Goal: Task Accomplishment & Management: Manage account settings

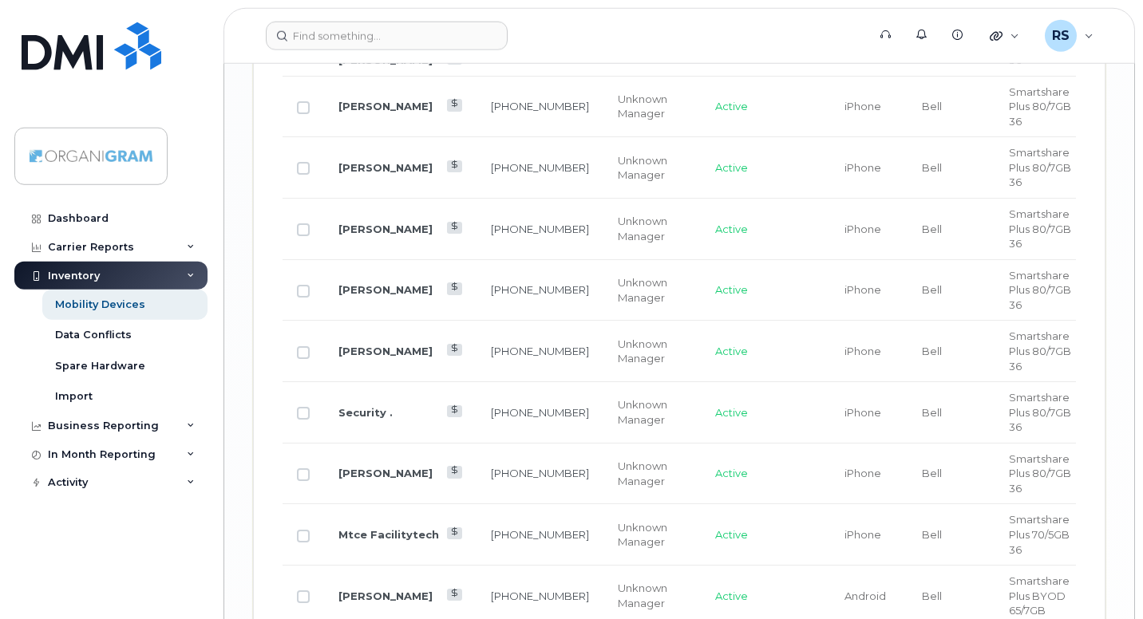
scroll to position [2929, 0]
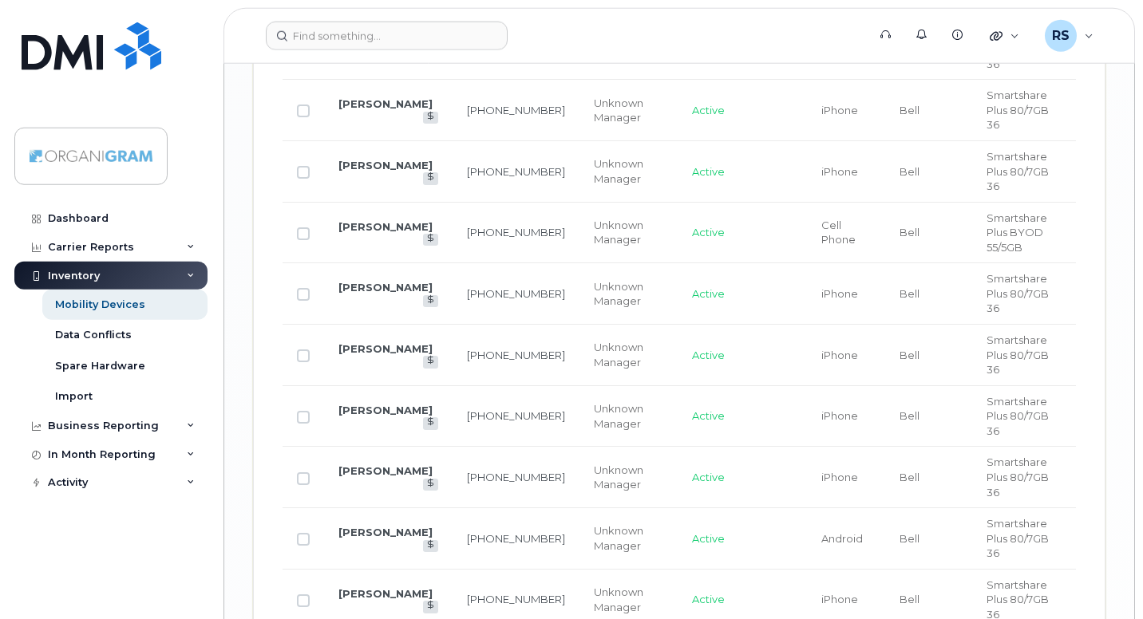
scroll to position [2767, 0]
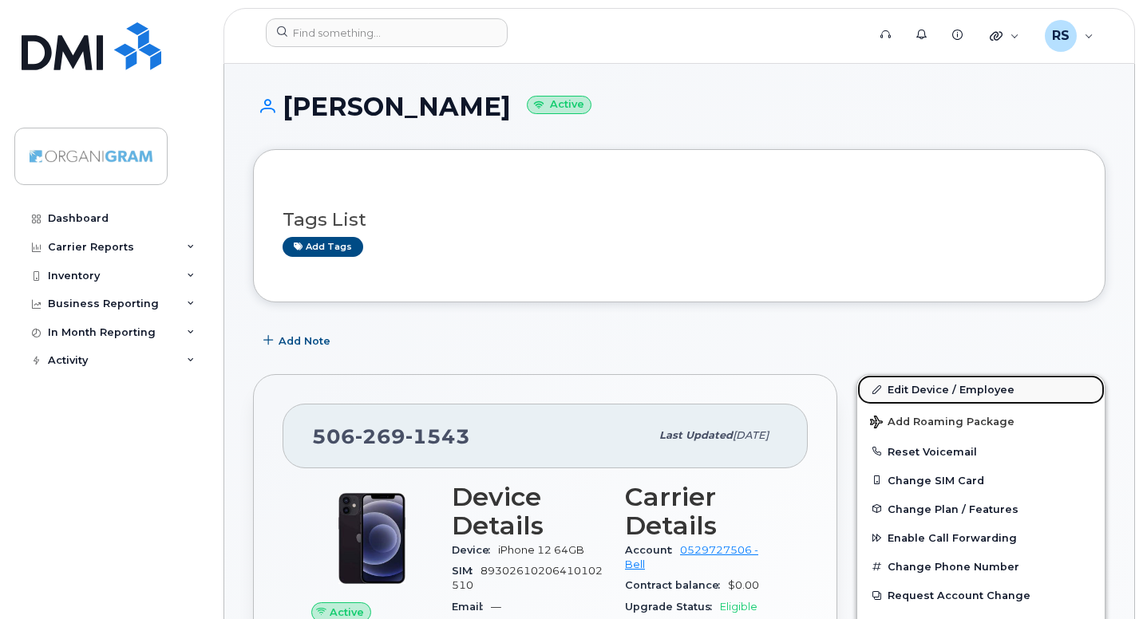
click at [914, 386] on link "Edit Device / Employee" at bounding box center [980, 389] width 247 height 29
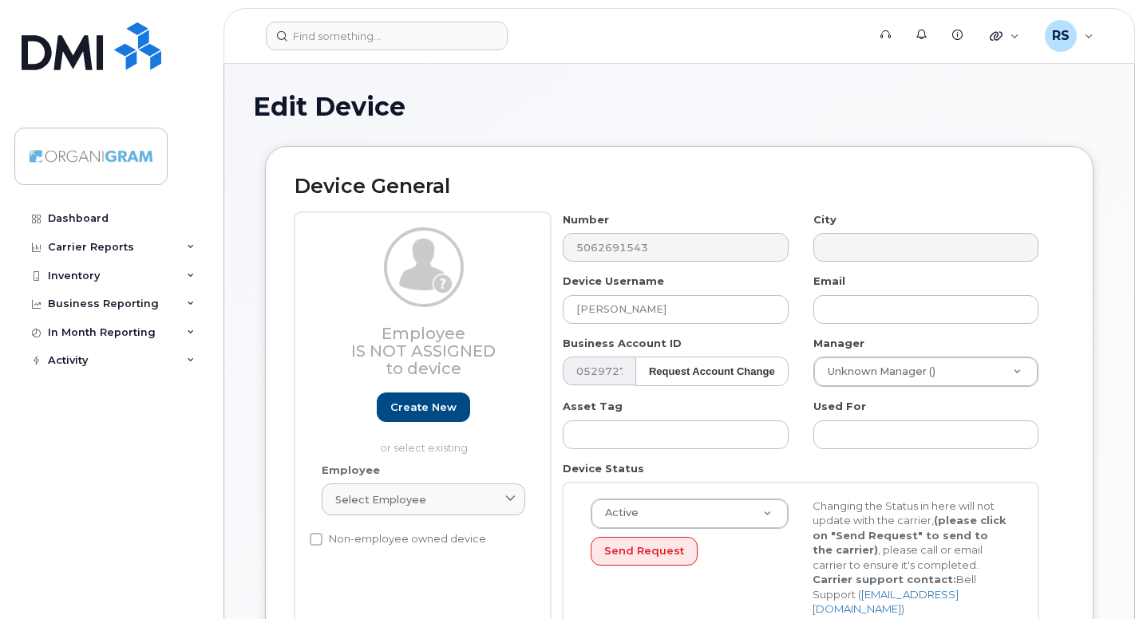
click at [512, 188] on h2 "Device General" at bounding box center [678, 187] width 769 height 22
drag, startPoint x: 698, startPoint y: 303, endPoint x: 480, endPoint y: 290, distance: 219.1
click at [563, 295] on input "Karine Mcquillan" at bounding box center [675, 309] width 225 height 29
paste input "Josh Roberts"
type input "Josh Roberts"
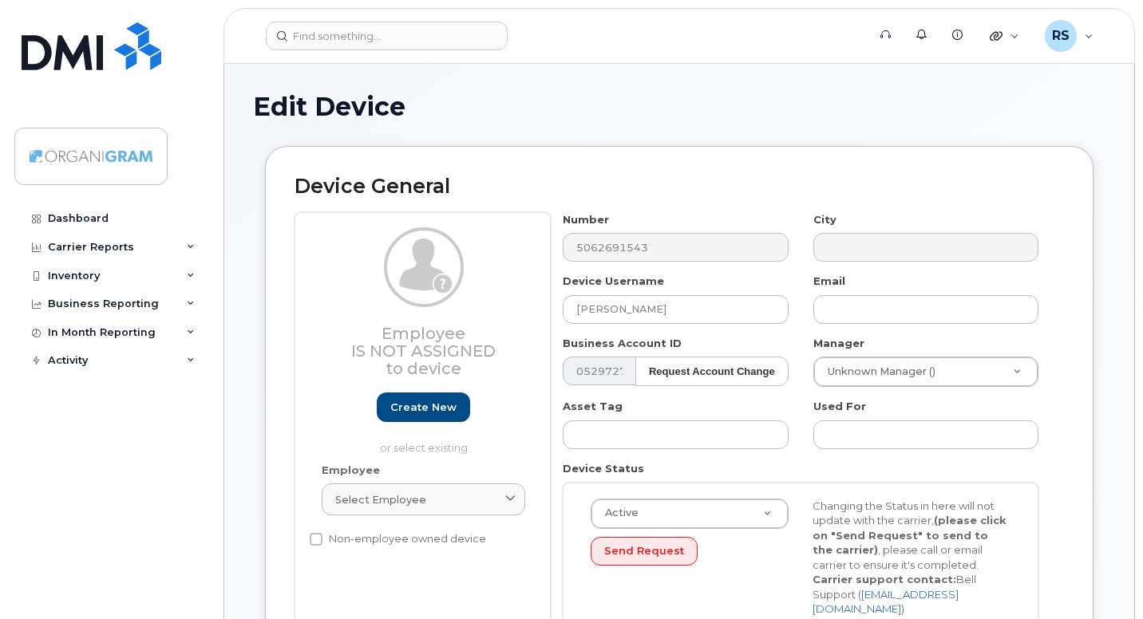
click at [1020, 169] on div "Device General Employee Is not assigned to device Create new or select existing…" at bounding box center [679, 410] width 828 height 528
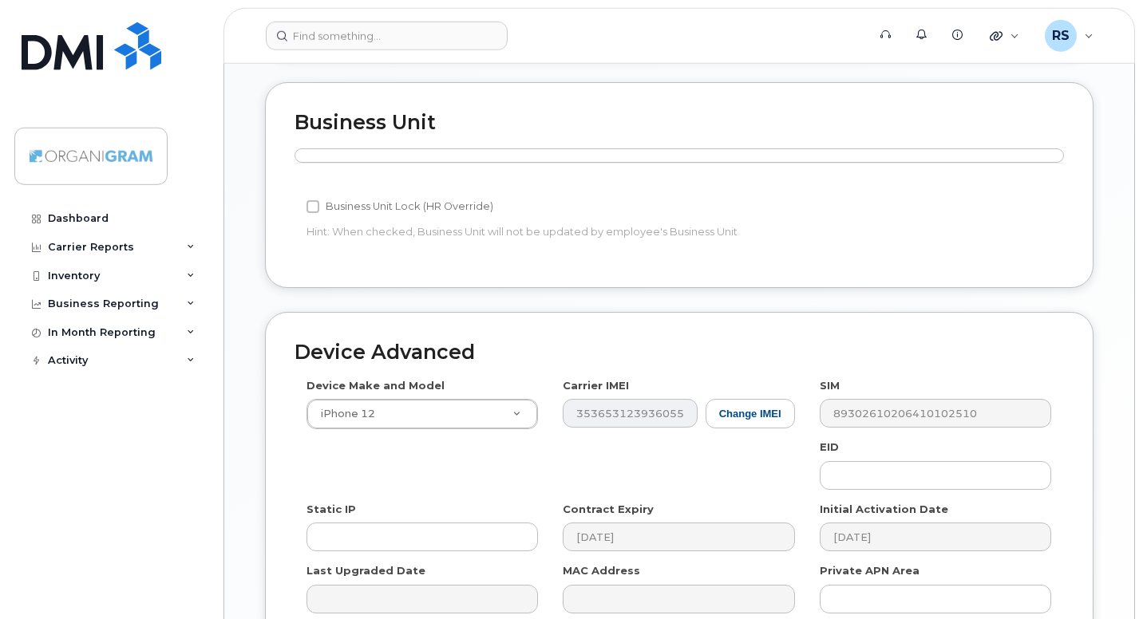
scroll to position [770, 0]
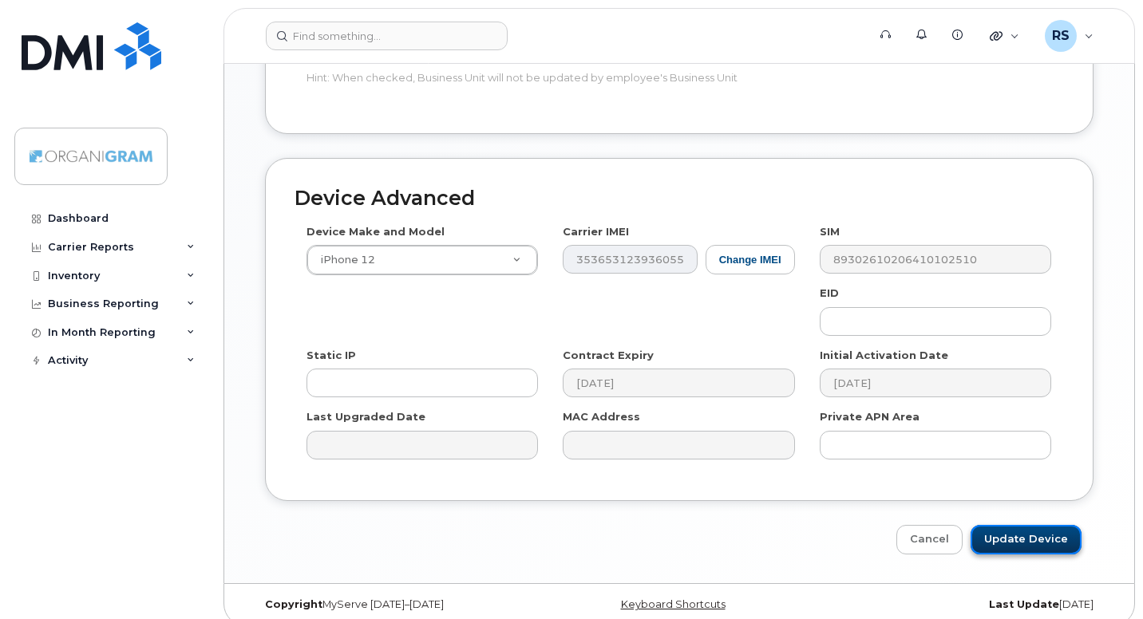
click at [1022, 525] on input "Update Device" at bounding box center [1025, 540] width 111 height 30
type input "Saving..."
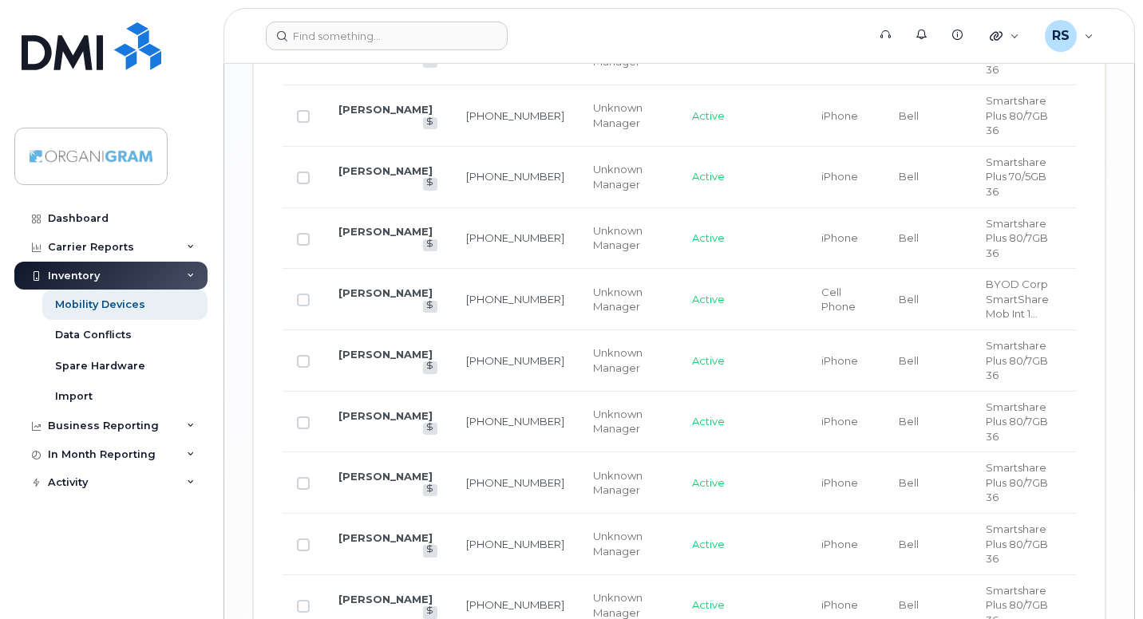
scroll to position [2959, 0]
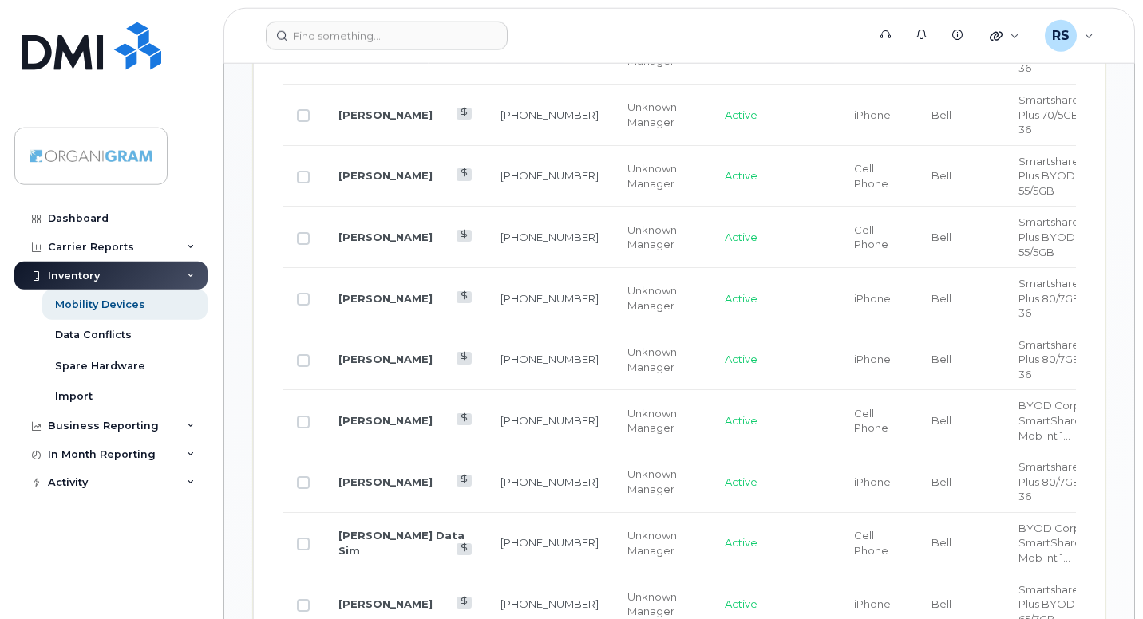
scroll to position [1100, 0]
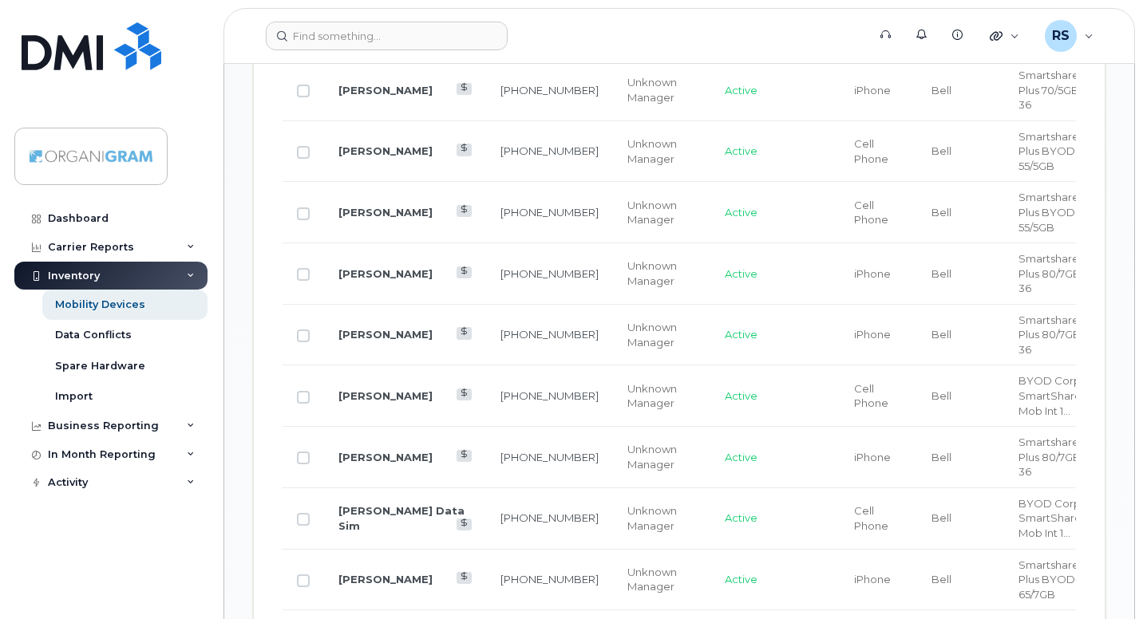
click at [245, 382] on div "Mobility Devices Devices Save Report Import from CSV Export to CSV Add Device F…" at bounding box center [679, 446] width 910 height 2967
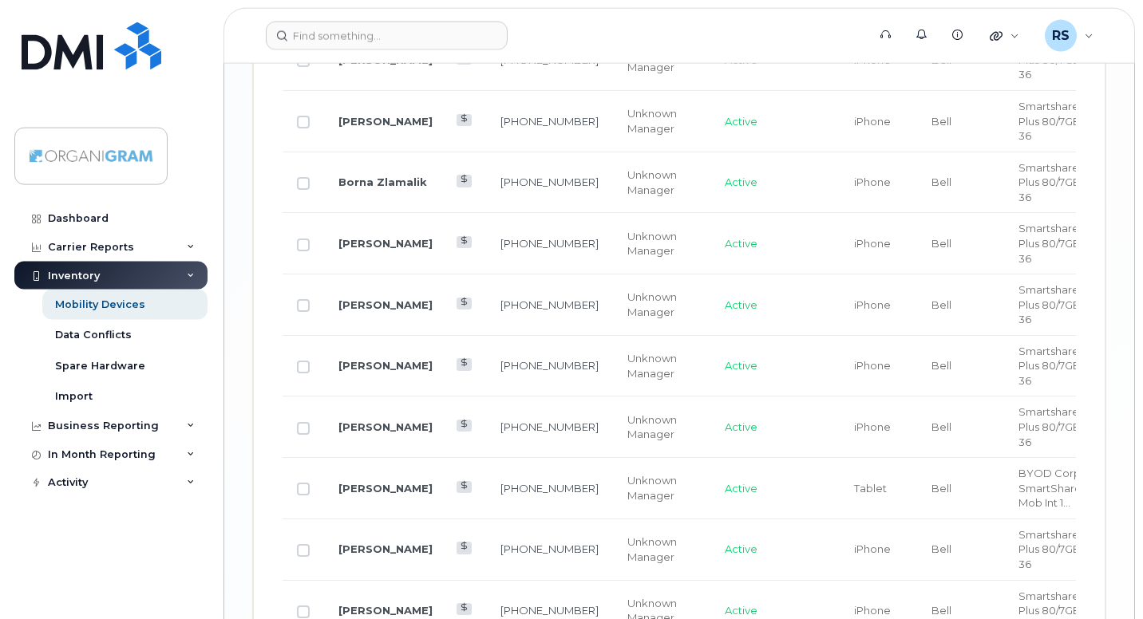
scroll to position [2077, 0]
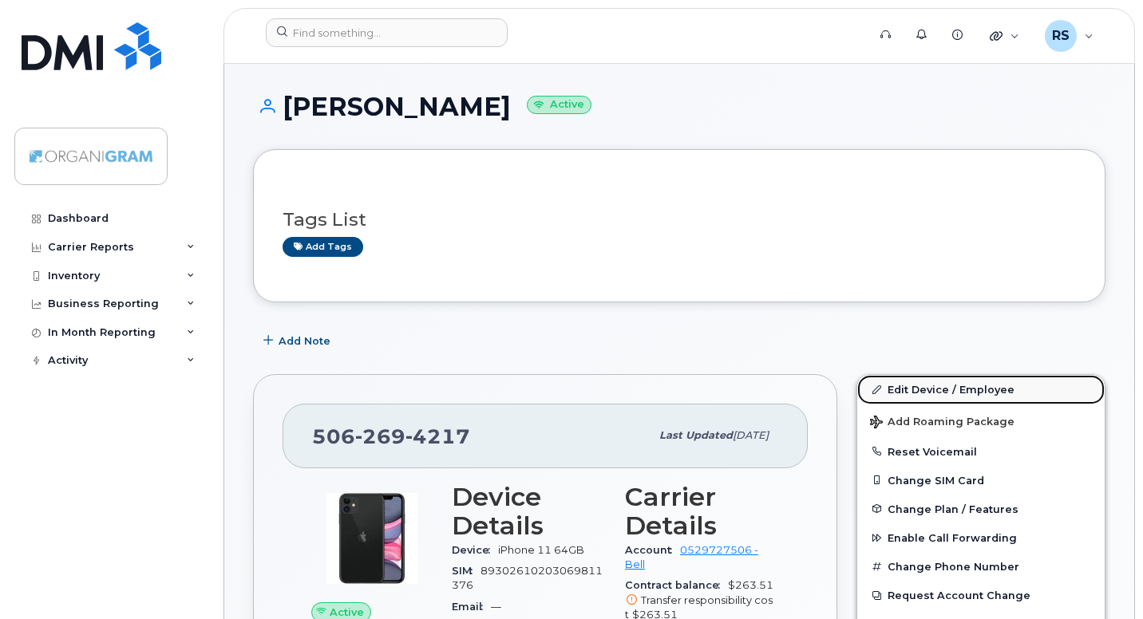
click at [927, 384] on link "Edit Device / Employee" at bounding box center [980, 389] width 247 height 29
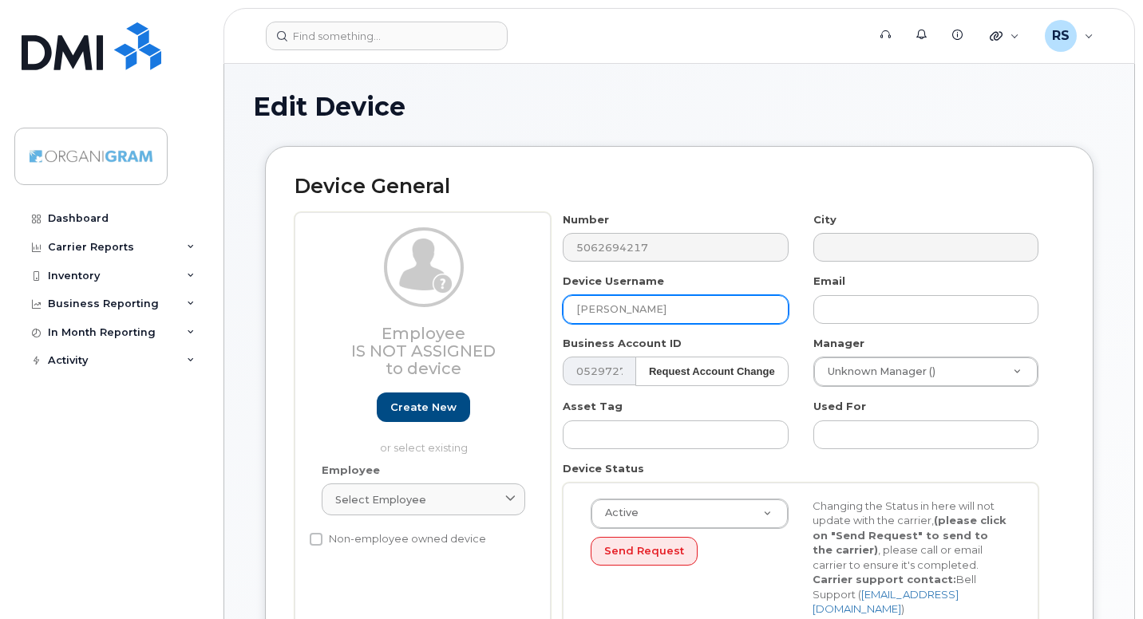
click at [685, 306] on input "[PERSON_NAME]" at bounding box center [675, 309] width 225 height 29
paste input "Sanjeewa Thewage"
type input "Sanjeewa Thewage"
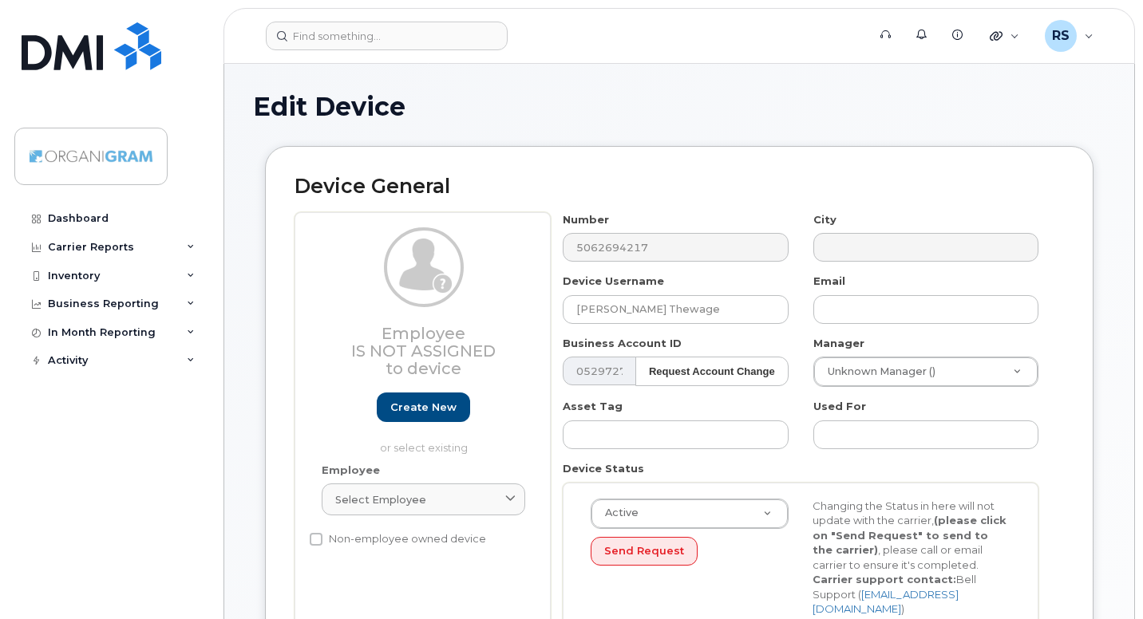
click at [1075, 280] on div "Device General Employee Is not assigned to device Create new or select existing…" at bounding box center [679, 410] width 828 height 528
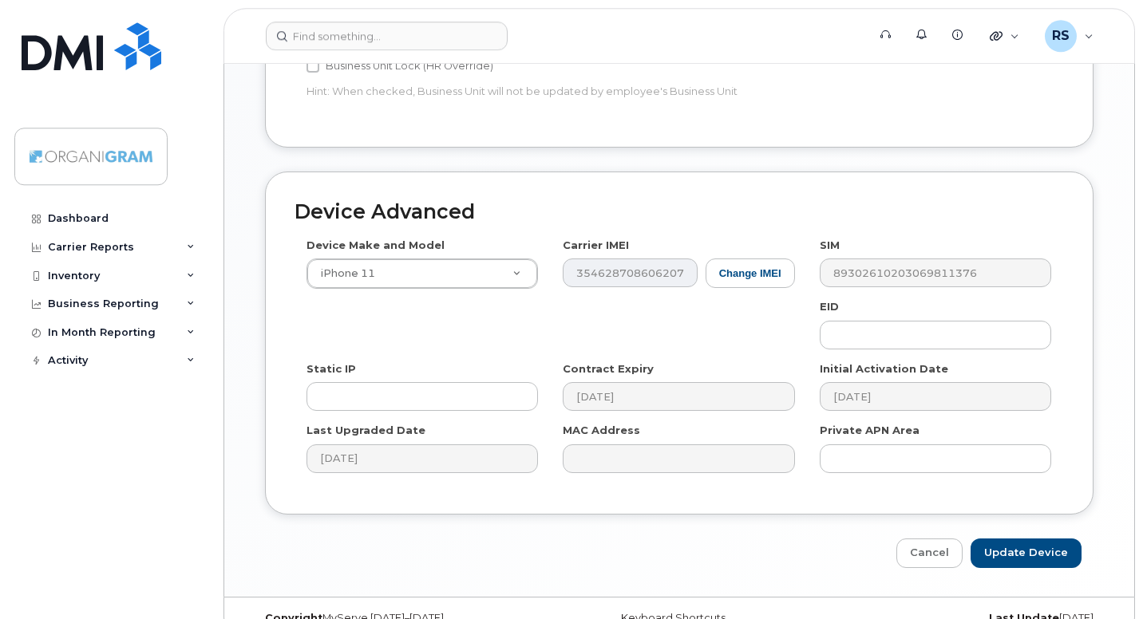
scroll to position [770, 0]
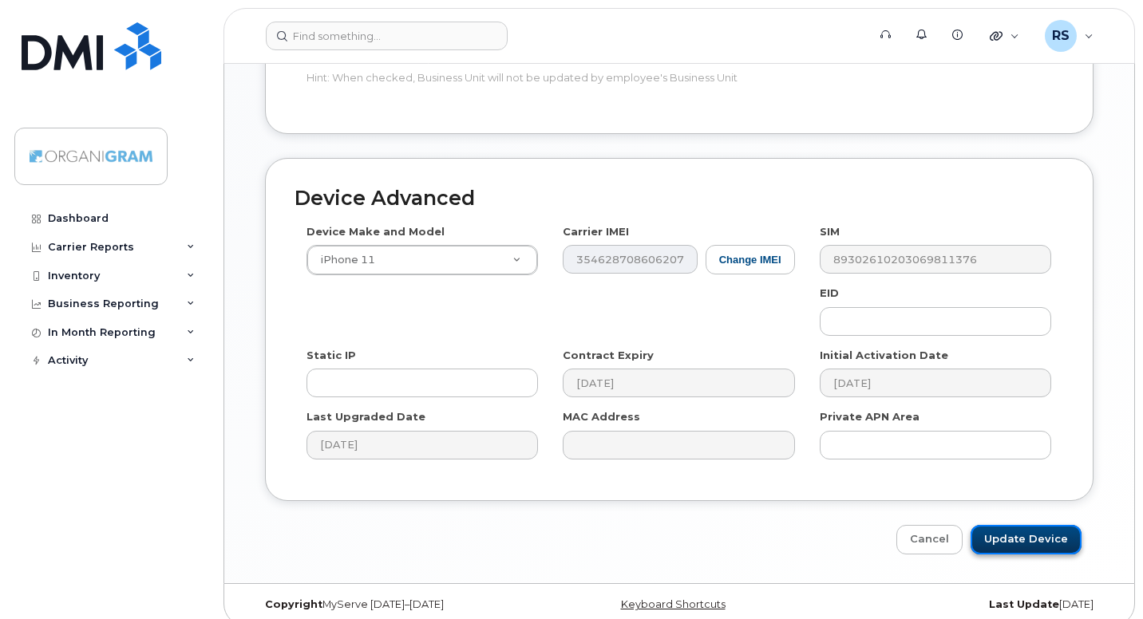
click at [1019, 525] on input "Update Device" at bounding box center [1025, 540] width 111 height 30
type input "Saving..."
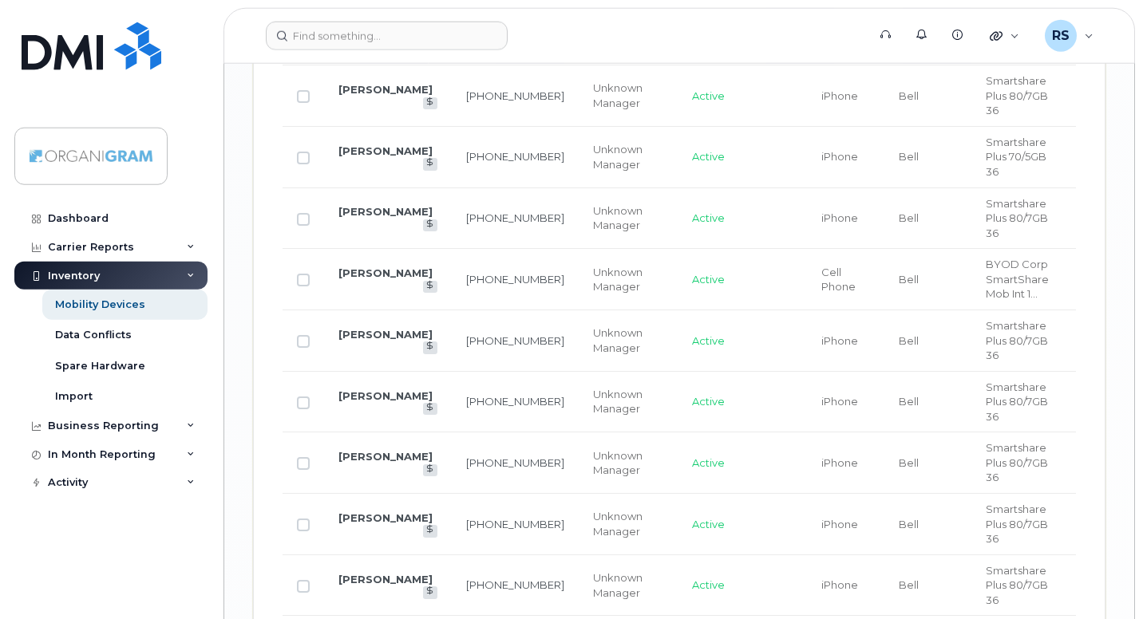
scroll to position [2959, 0]
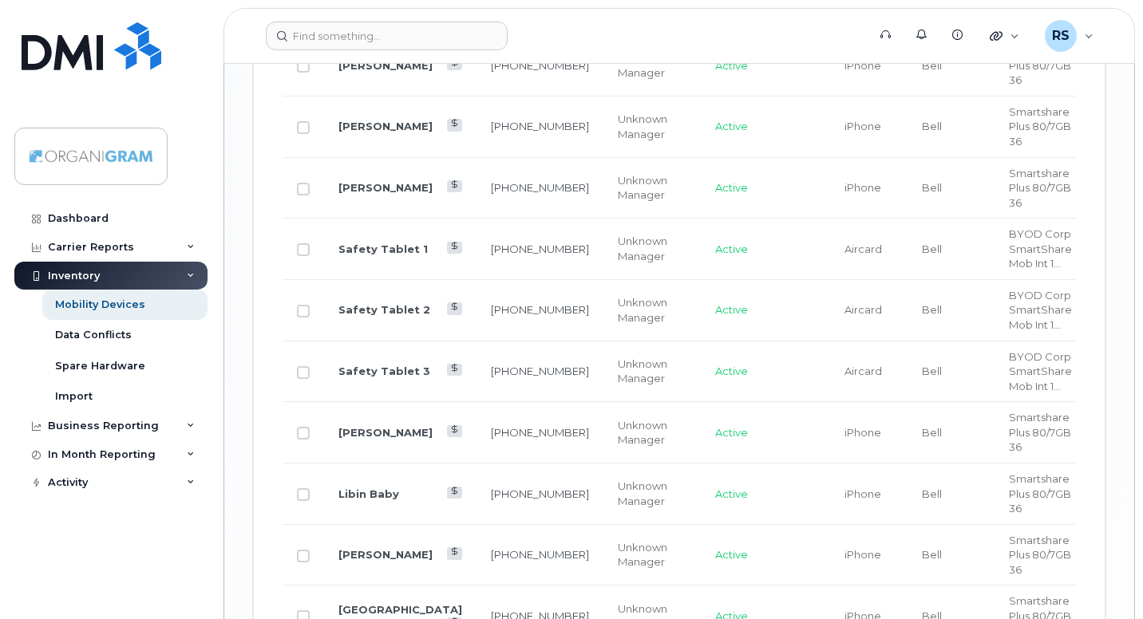
scroll to position [2929, 0]
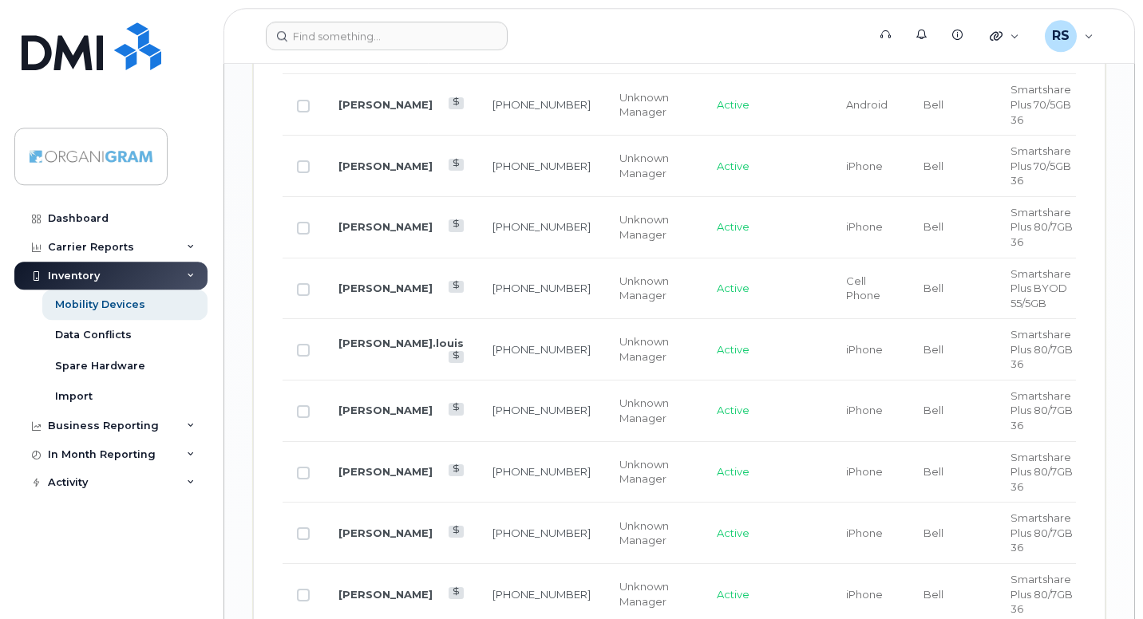
scroll to position [2330, 0]
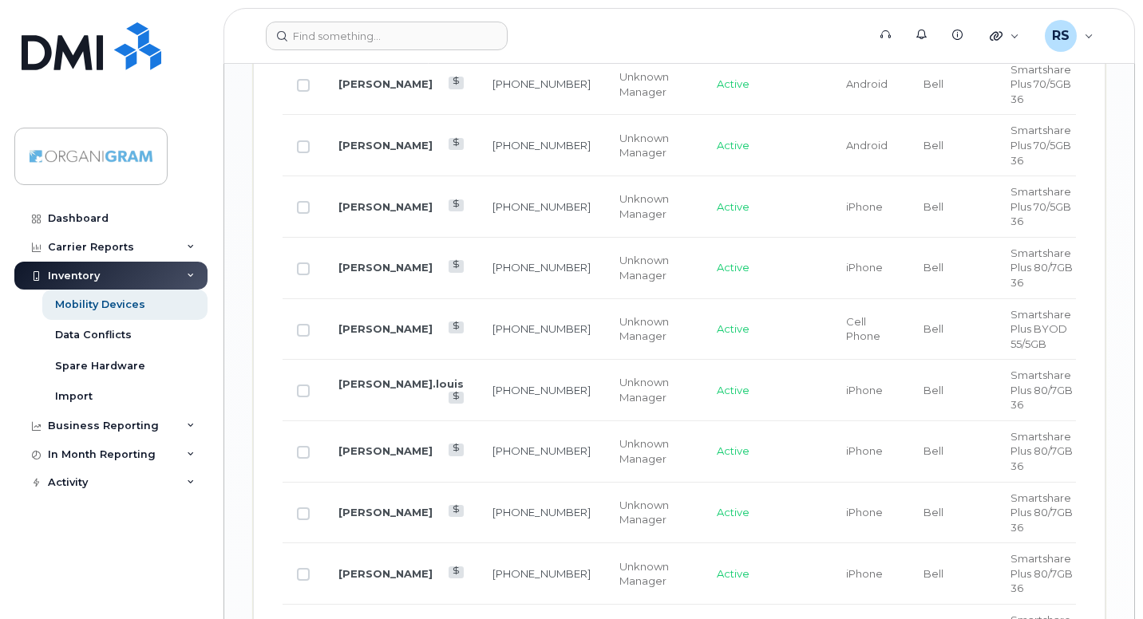
checkbox input "true"
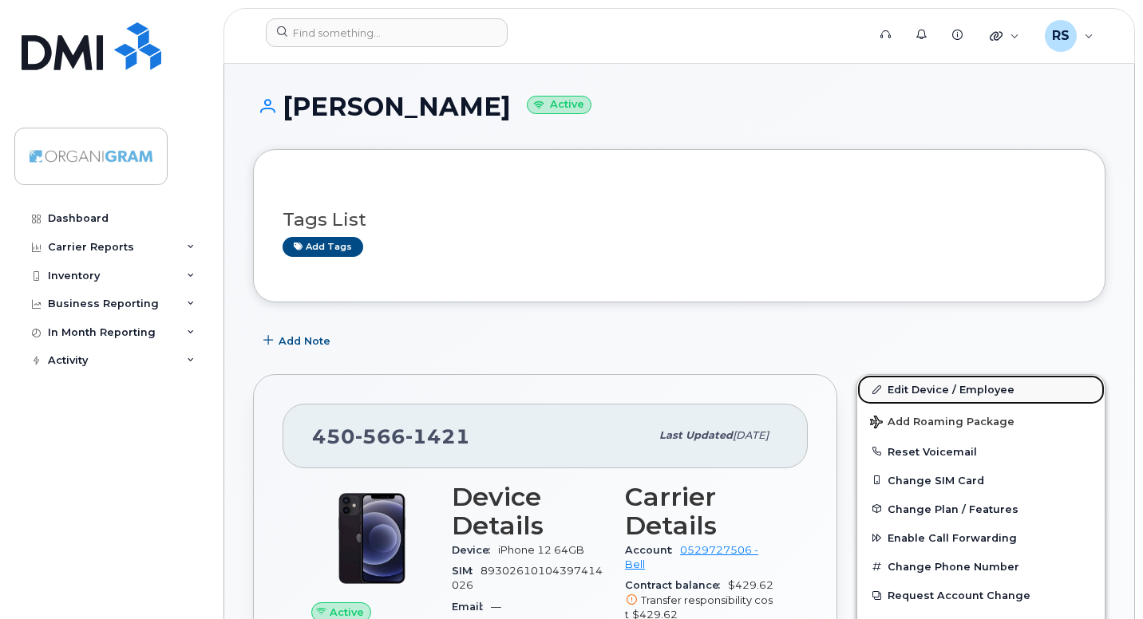
click at [942, 385] on link "Edit Device / Employee" at bounding box center [980, 389] width 247 height 29
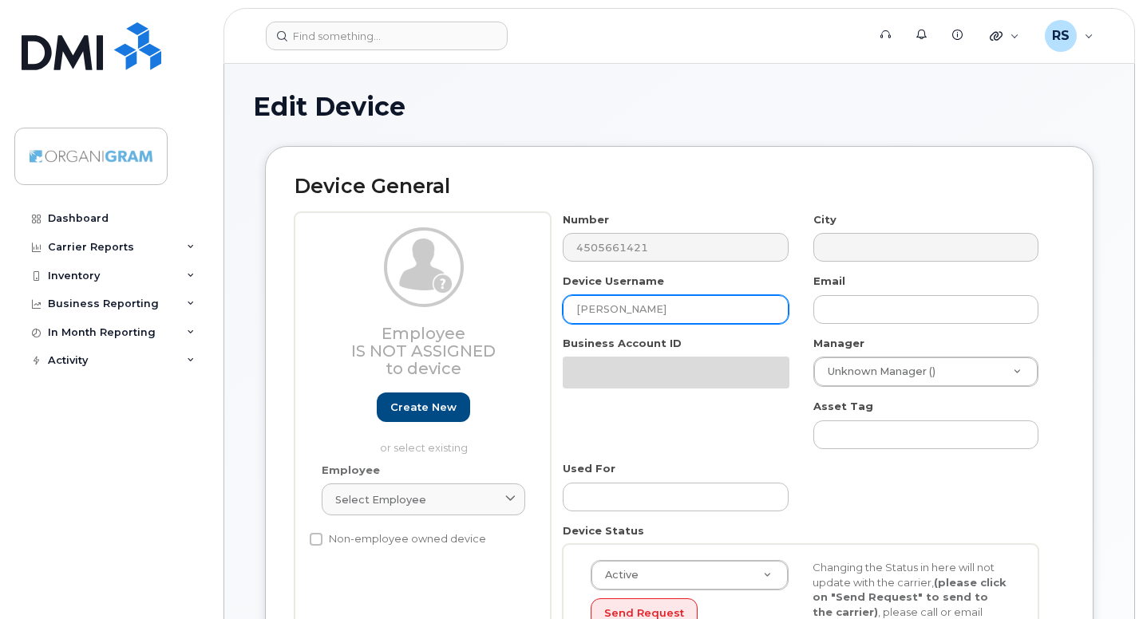
click at [681, 301] on input "Patricia Lachance" at bounding box center [675, 309] width 225 height 29
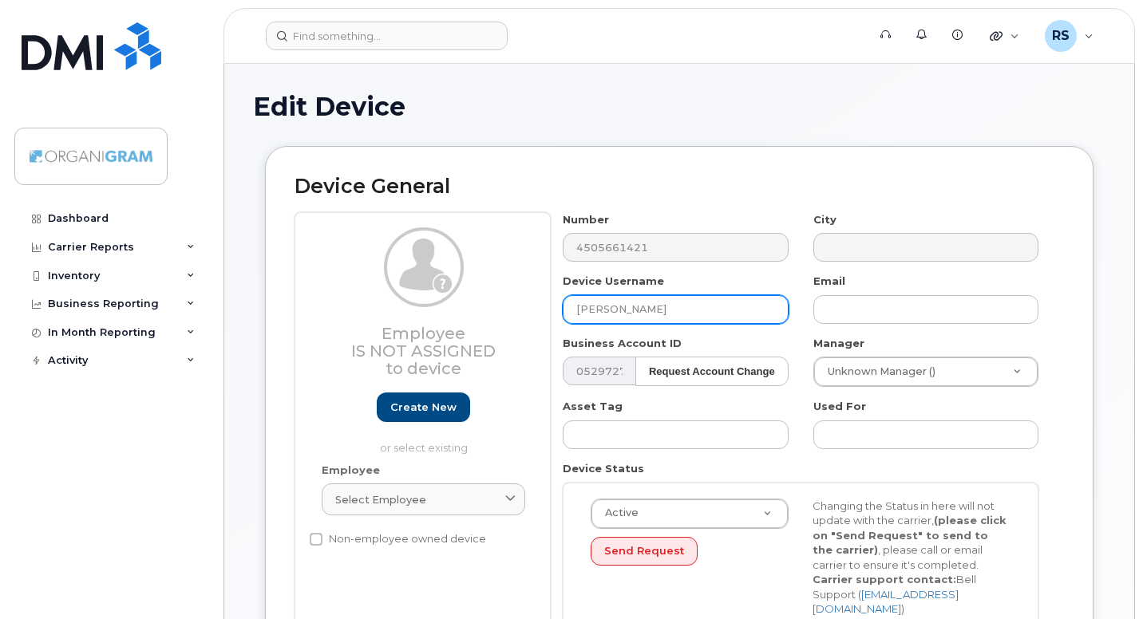
drag, startPoint x: 685, startPoint y: 310, endPoint x: 460, endPoint y: 316, distance: 225.1
click at [563, 316] on input "Patricia Lachance" at bounding box center [675, 309] width 225 height 29
paste input "Sidharth Herrera"
type input "Sidharth Herrera"
click at [1029, 467] on div "Device Status Active Active Suspended Cancelled Send Request Changing the Statu…" at bounding box center [801, 547] width 500 height 172
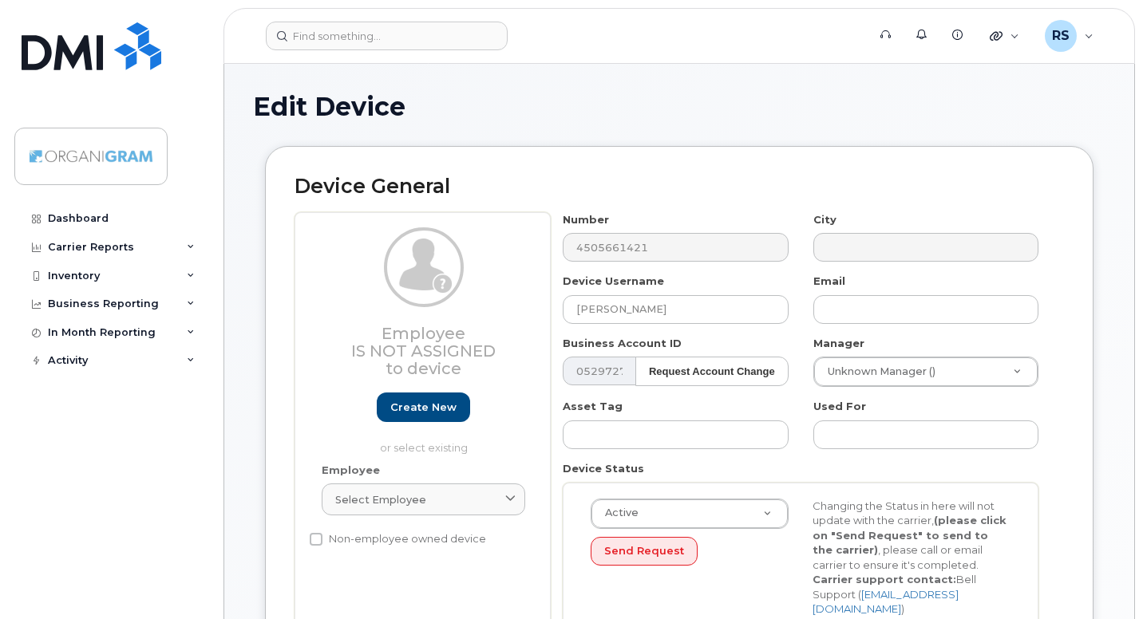
click at [1064, 460] on div "Device General Employee Is not assigned to device Create new or select existing…" at bounding box center [679, 410] width 828 height 528
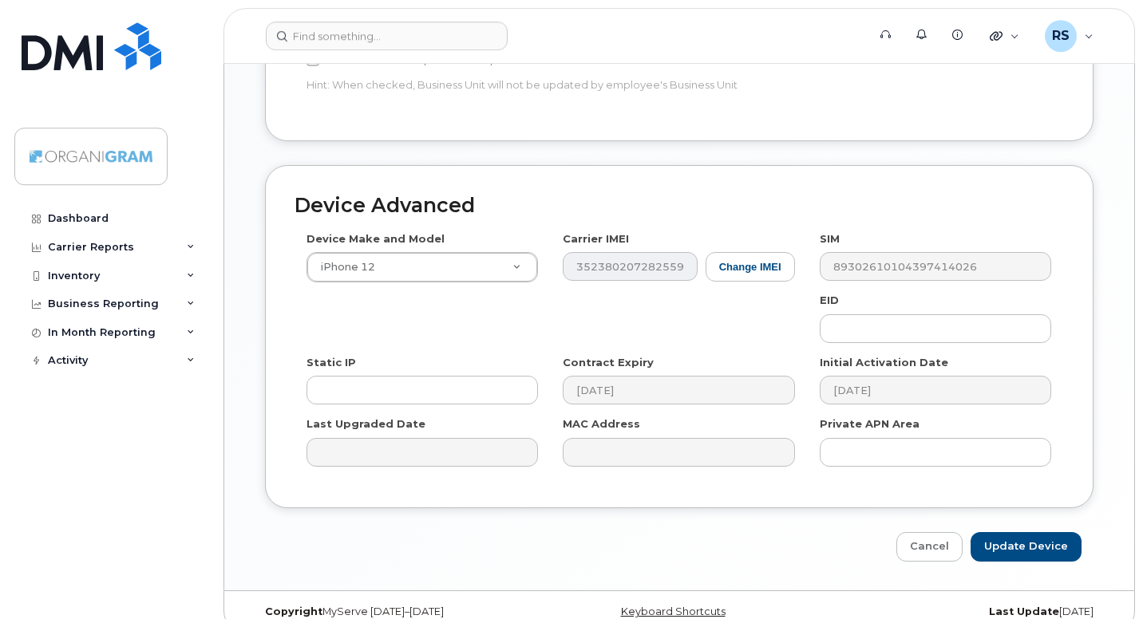
scroll to position [770, 0]
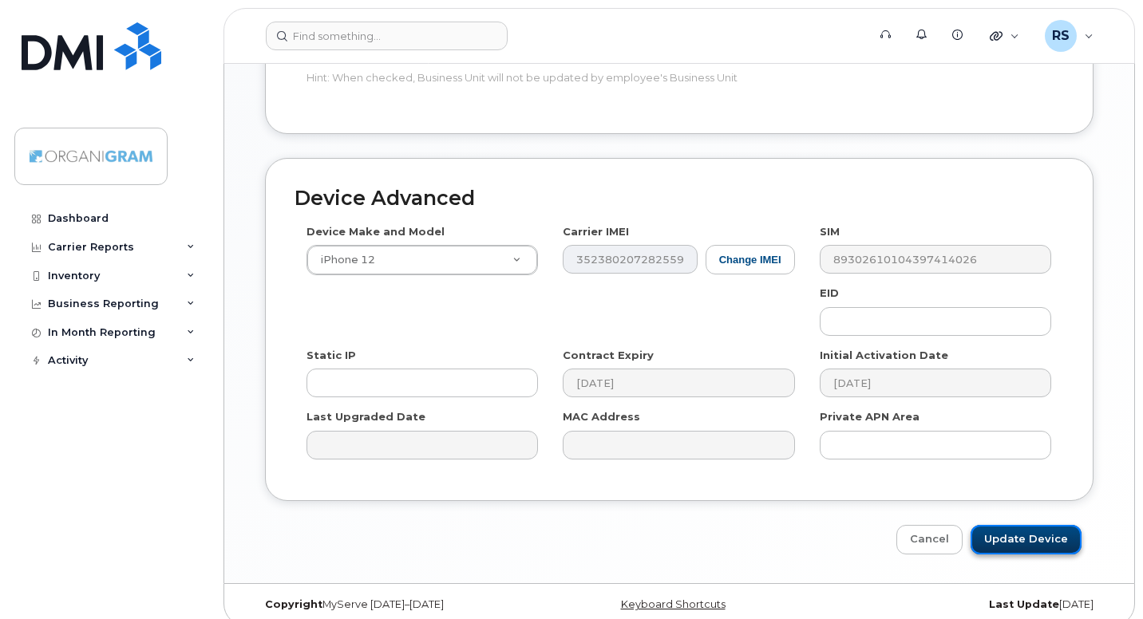
click at [1023, 525] on input "Update Device" at bounding box center [1025, 540] width 111 height 30
type input "Saving..."
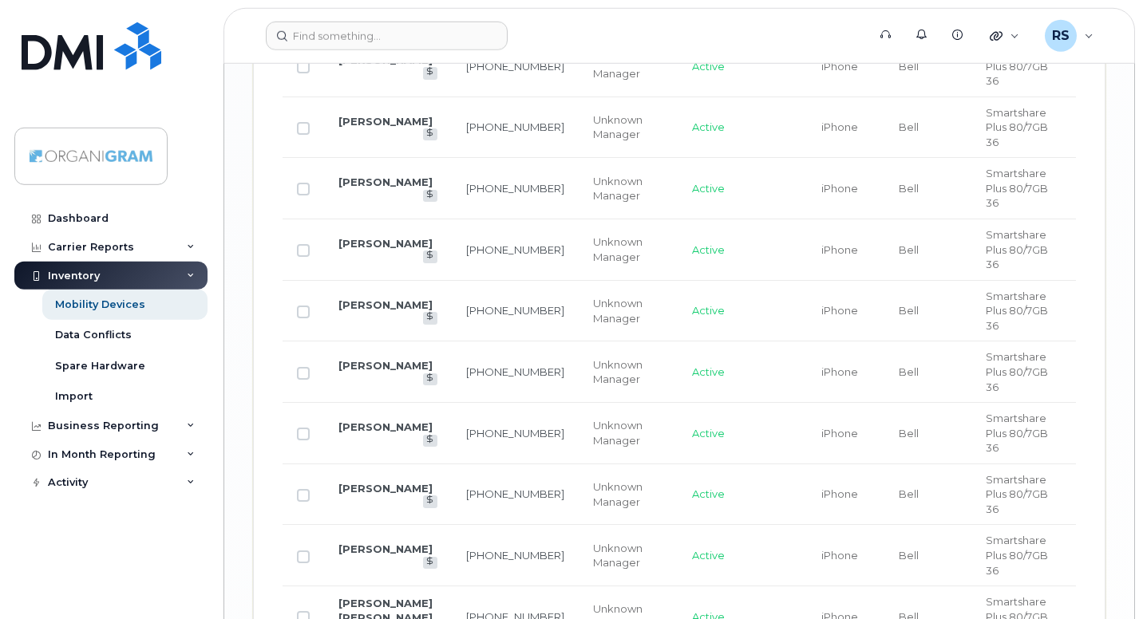
scroll to position [2959, 0]
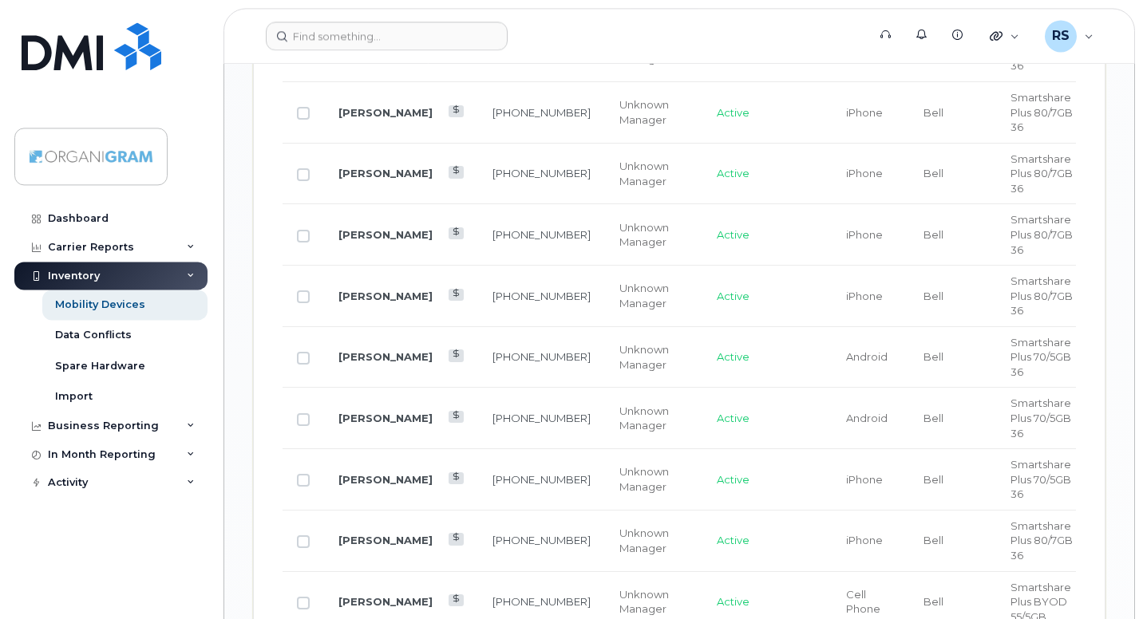
scroll to position [2086, 0]
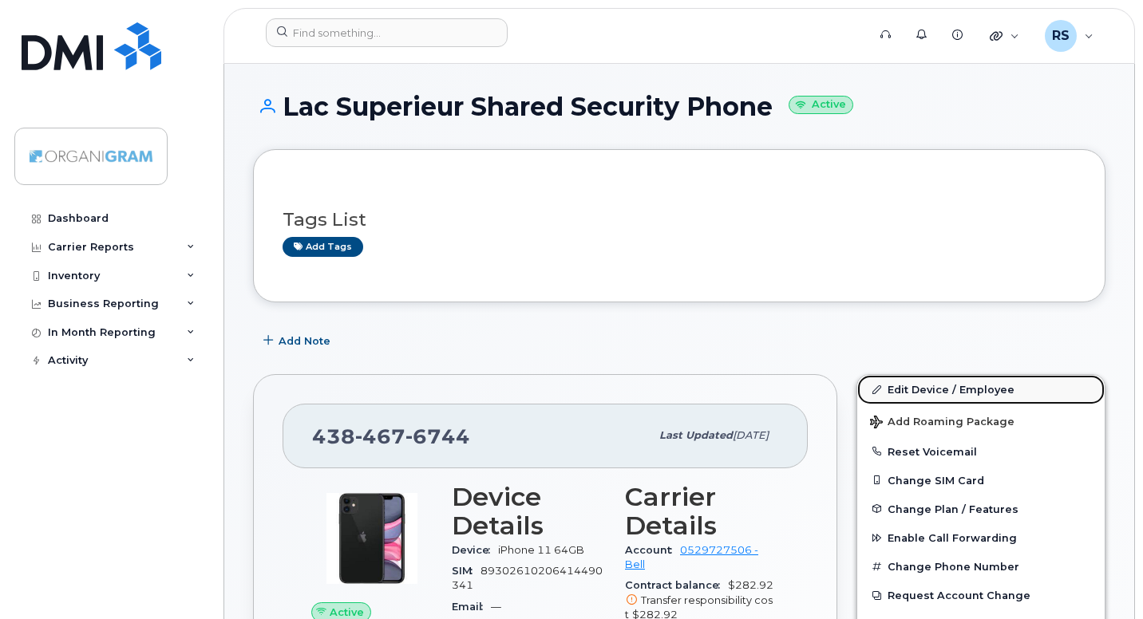
click at [906, 389] on link "Edit Device / Employee" at bounding box center [980, 389] width 247 height 29
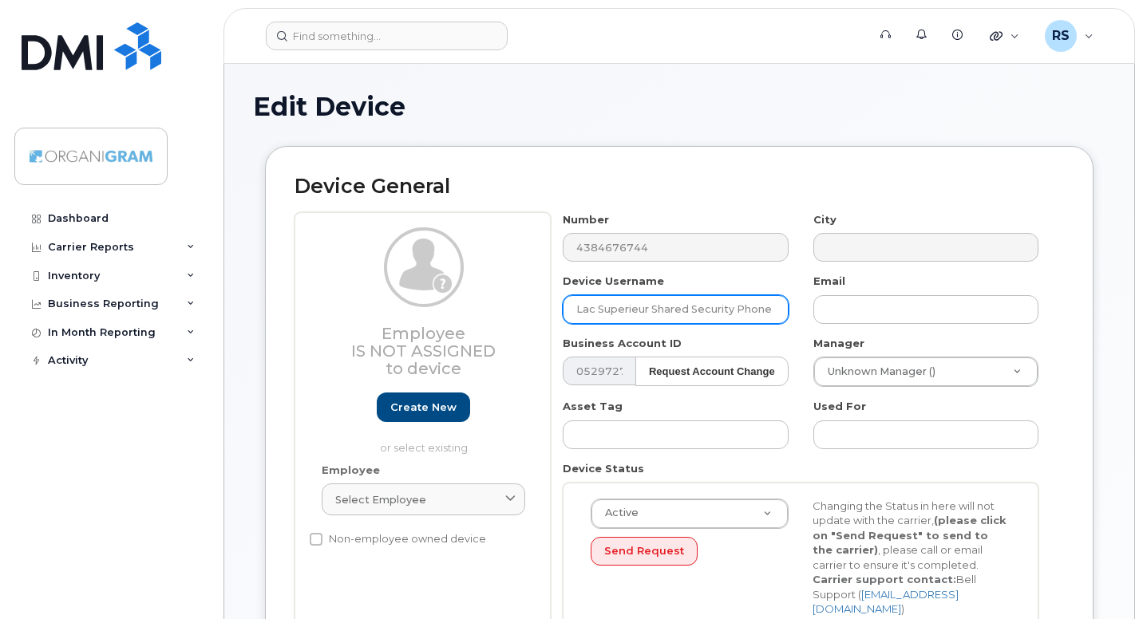
drag, startPoint x: 770, startPoint y: 310, endPoint x: 453, endPoint y: 306, distance: 316.8
click at [563, 306] on input "Lac Superieur Shared Security Phone" at bounding box center [675, 309] width 225 height 29
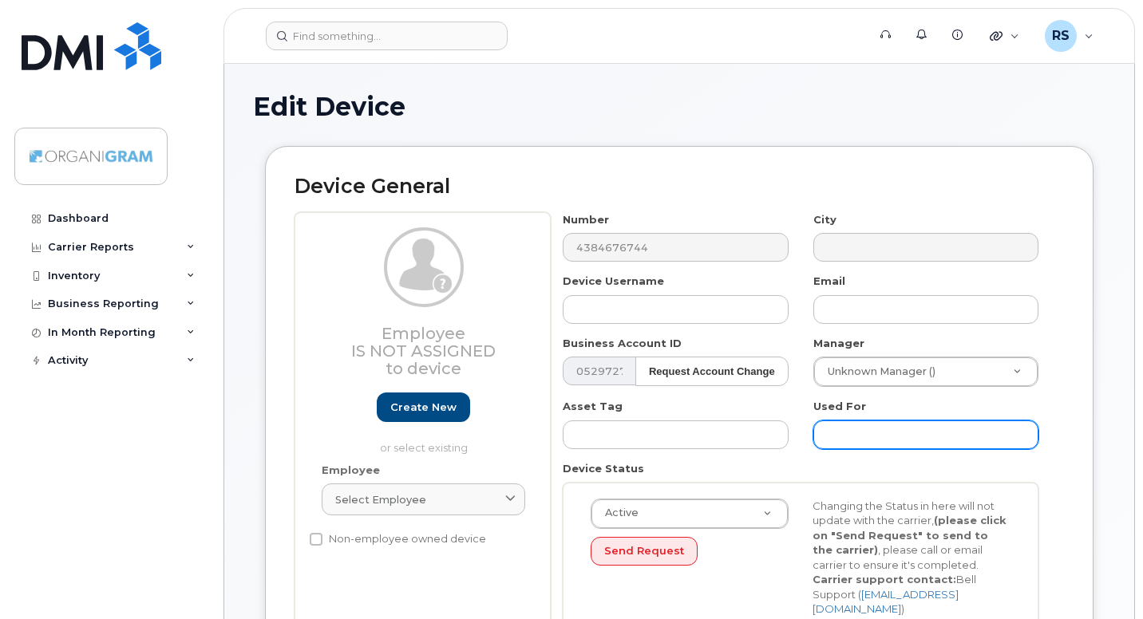
click at [853, 433] on input "text" at bounding box center [925, 435] width 225 height 29
paste input "Lac Superieur Shared Security Phone"
type input "Lac Superieur Shared Security Phone"
click at [658, 294] on div "Device Username" at bounding box center [676, 299] width 250 height 50
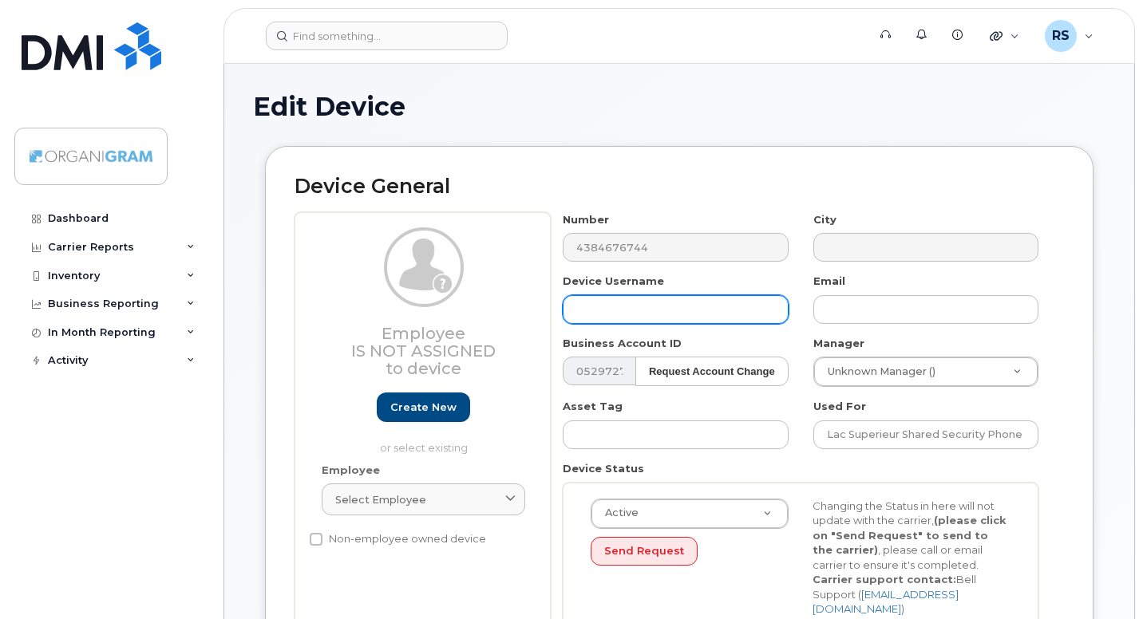
click at [655, 300] on input "text" at bounding box center [675, 309] width 225 height 29
paste input "[PERSON_NAME]"
type input "[PERSON_NAME]"
click at [1102, 316] on div "Device General Employee Is not assigned to device Create new or select existing…" at bounding box center [679, 422] width 852 height 552
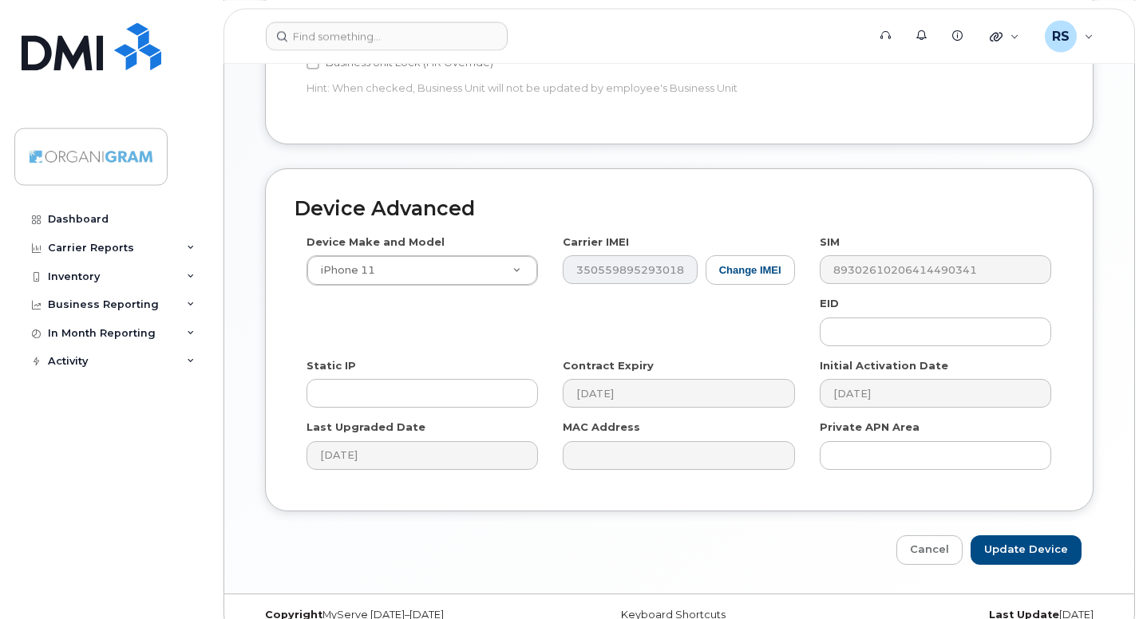
scroll to position [770, 0]
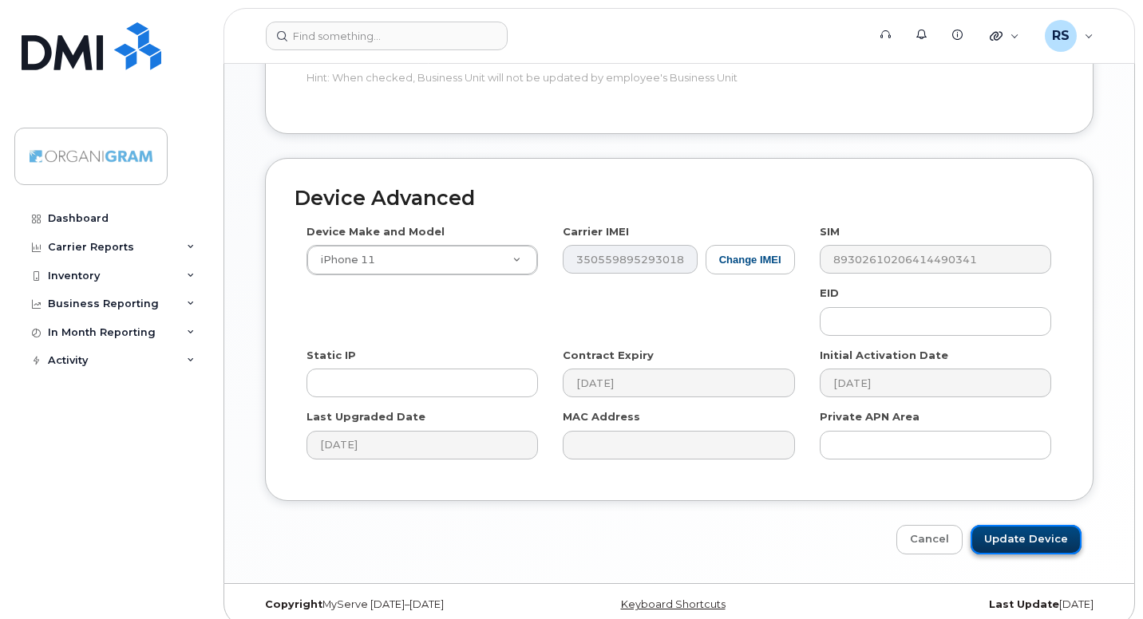
click at [1036, 525] on input "Update Device" at bounding box center [1025, 540] width 111 height 30
type input "Saving..."
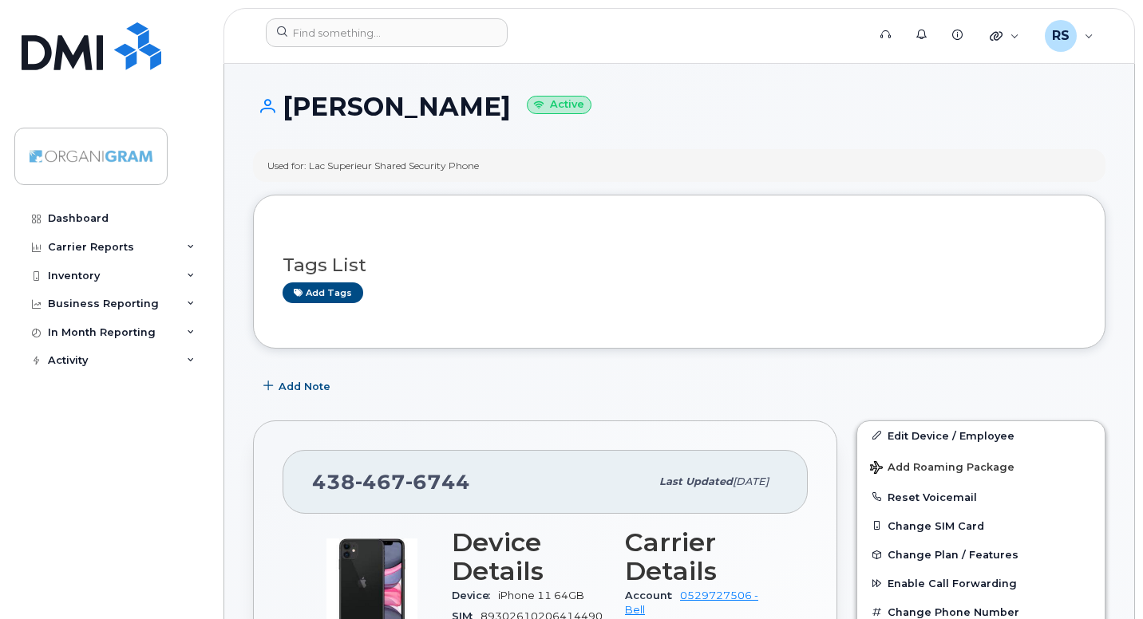
click at [48, 436] on div "Dashboard Carrier Reports Monthly Billing Data Daily Data Pooling Data Behavior…" at bounding box center [112, 399] width 197 height 391
